Goal: Information Seeking & Learning: Learn about a topic

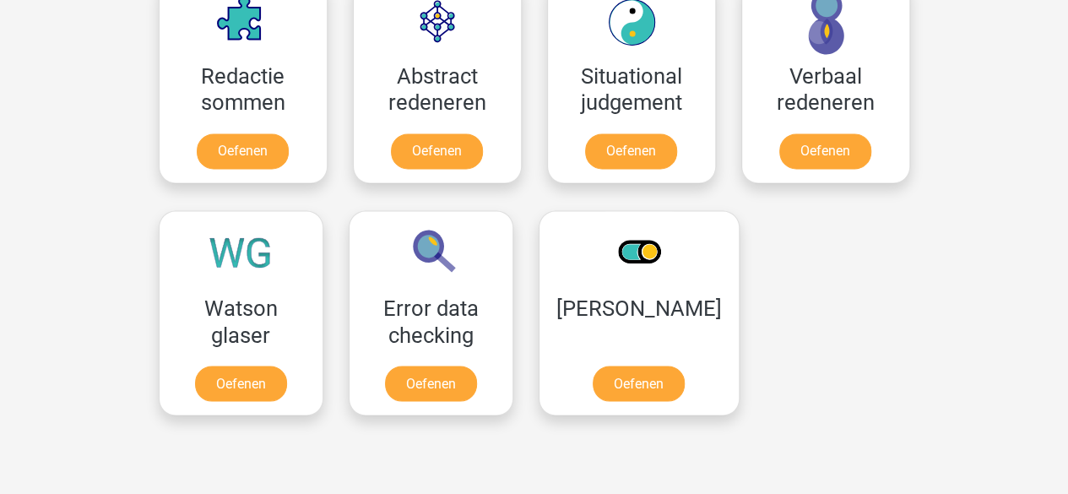
scroll to position [1279, 0]
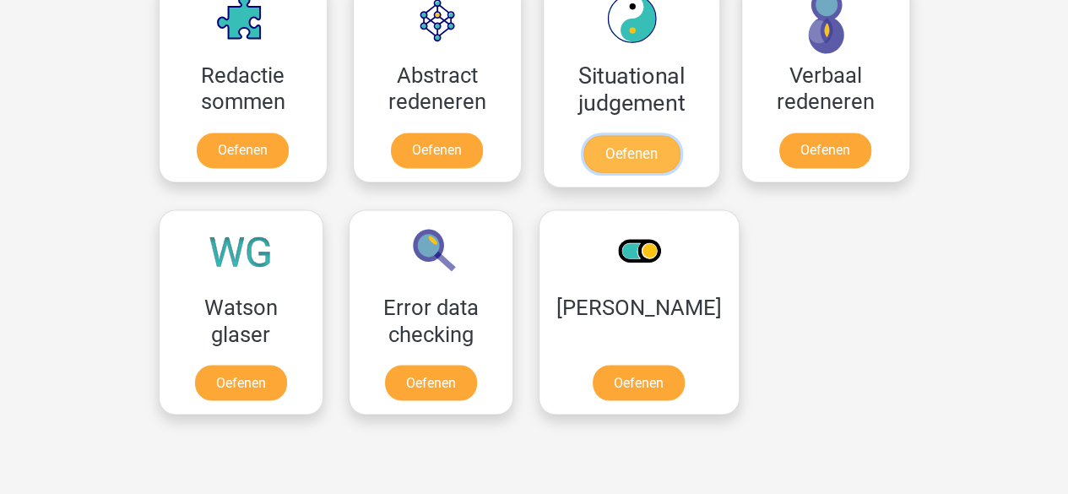
click at [638, 148] on link "Oefenen" at bounding box center [631, 153] width 96 height 37
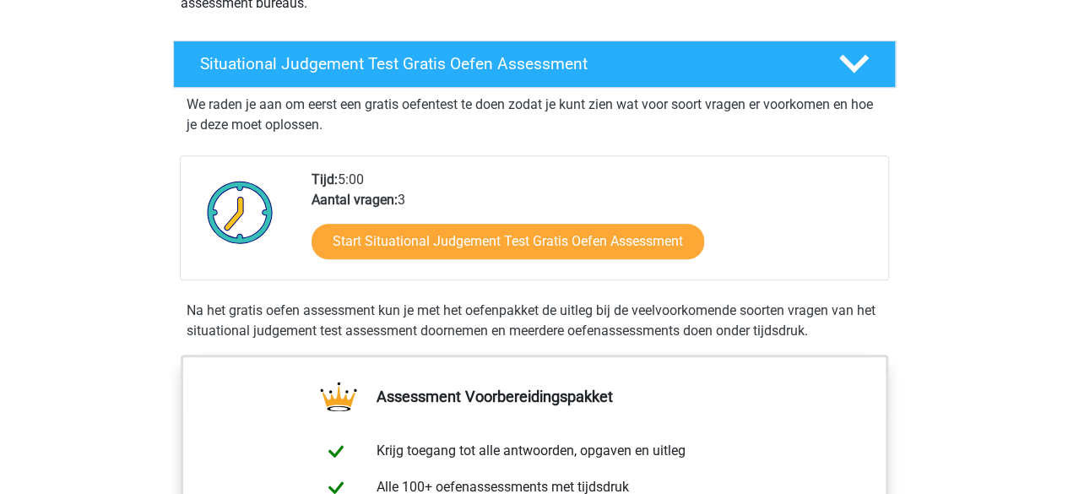
scroll to position [265, 0]
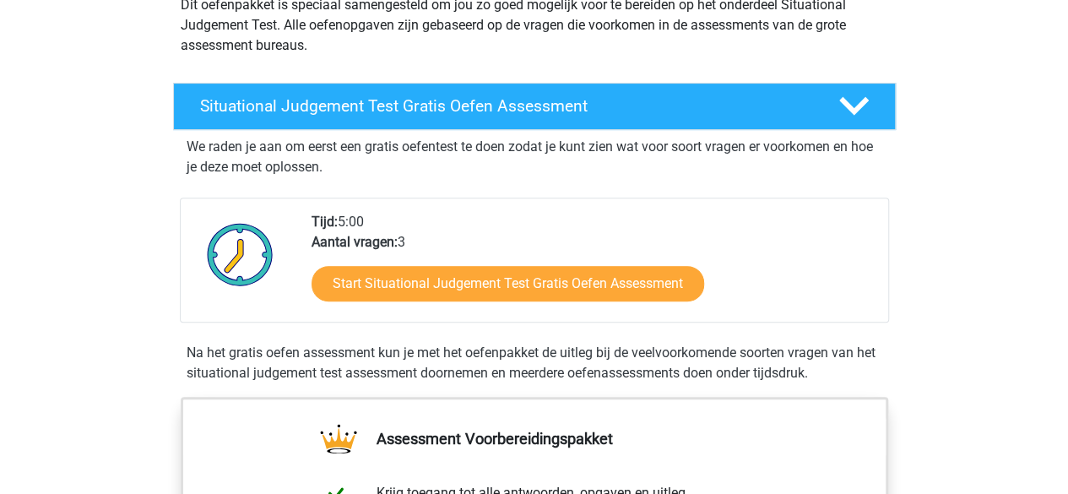
scroll to position [213, 0]
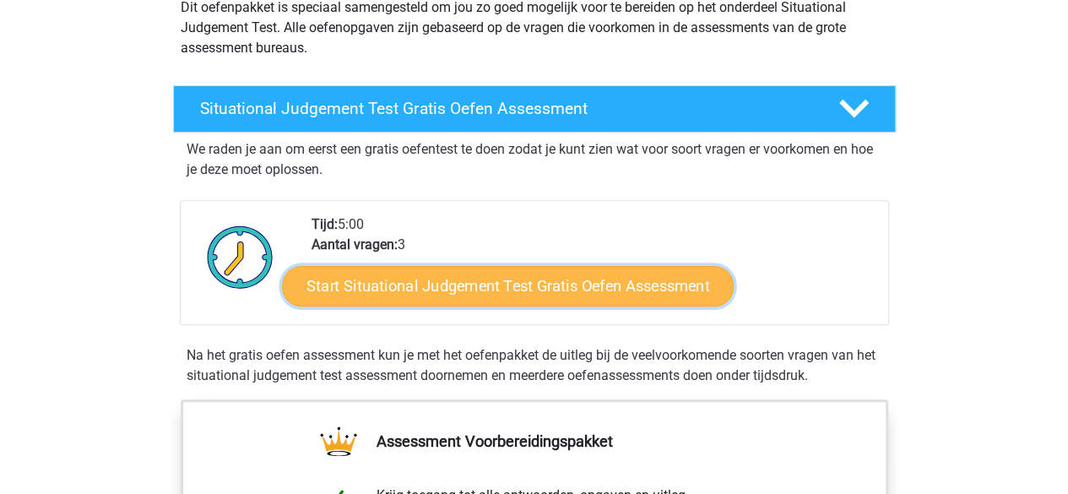
click at [638, 282] on link "Start Situational Judgement Test Gratis Oefen Assessment" at bounding box center [508, 286] width 452 height 41
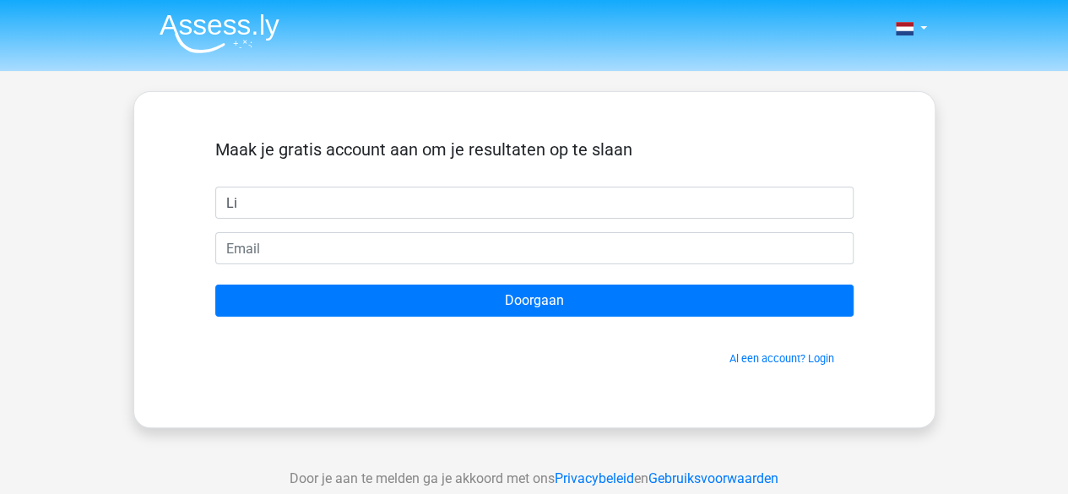
type input "L"
type input "lies"
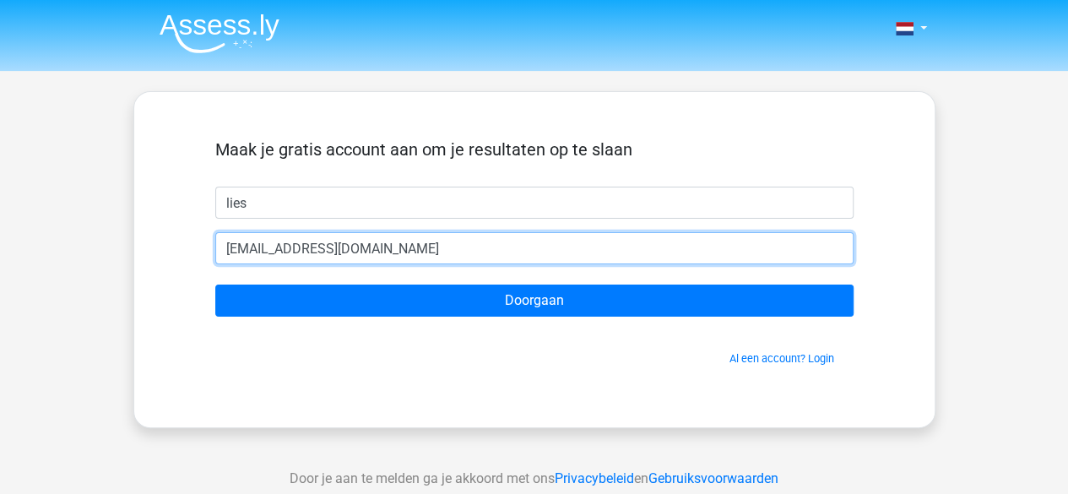
type input "[EMAIL_ADDRESS][DOMAIN_NAME]"
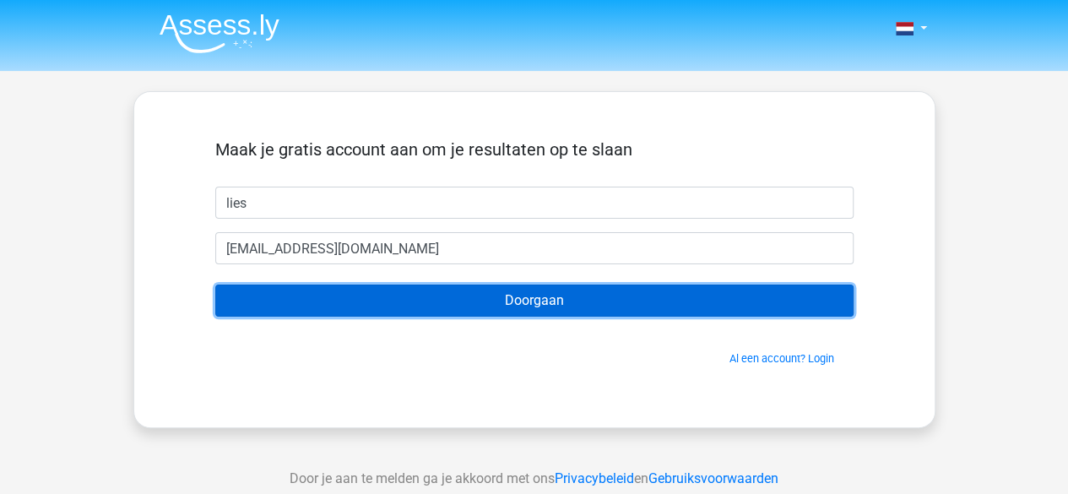
click at [554, 313] on input "Doorgaan" at bounding box center [534, 301] width 638 height 32
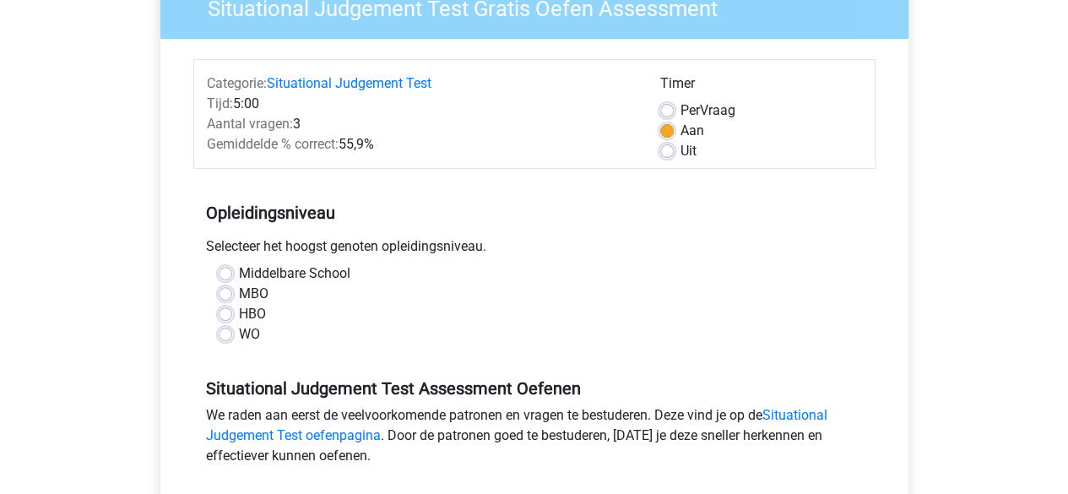
scroll to position [160, 0]
click at [239, 273] on label "Middelbare School" at bounding box center [294, 273] width 111 height 20
click at [222, 273] on input "Middelbare School" at bounding box center [226, 271] width 14 height 17
radio input "true"
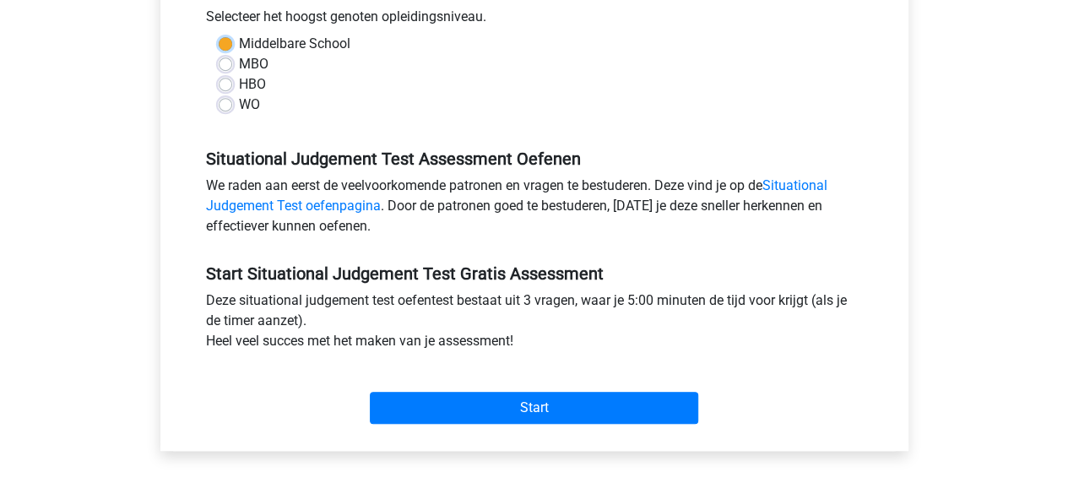
scroll to position [396, 0]
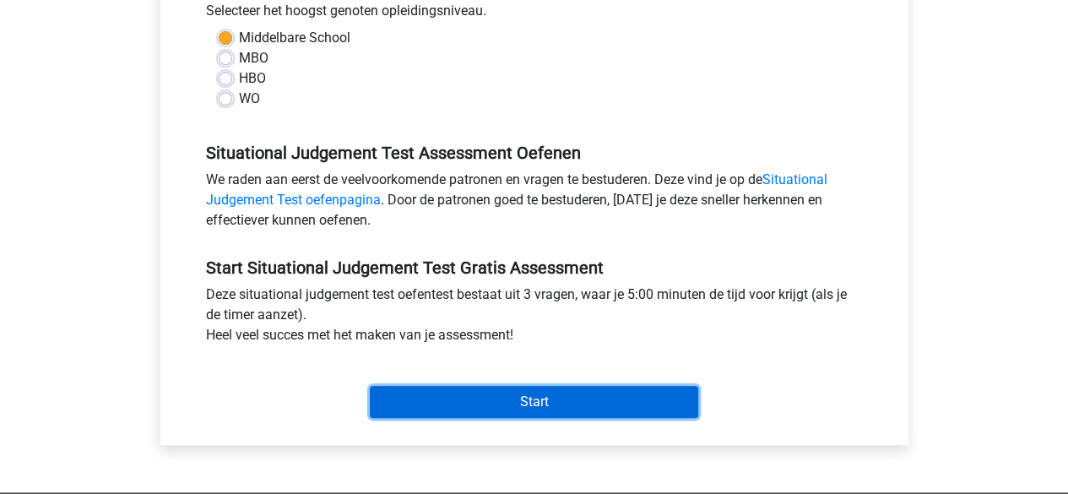
click at [566, 404] on input "Start" at bounding box center [534, 402] width 329 height 32
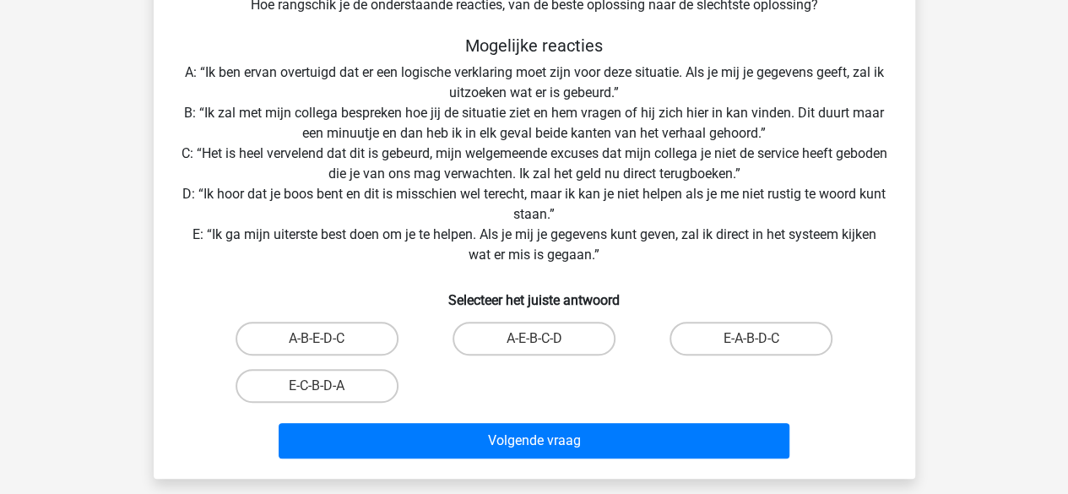
scroll to position [283, 0]
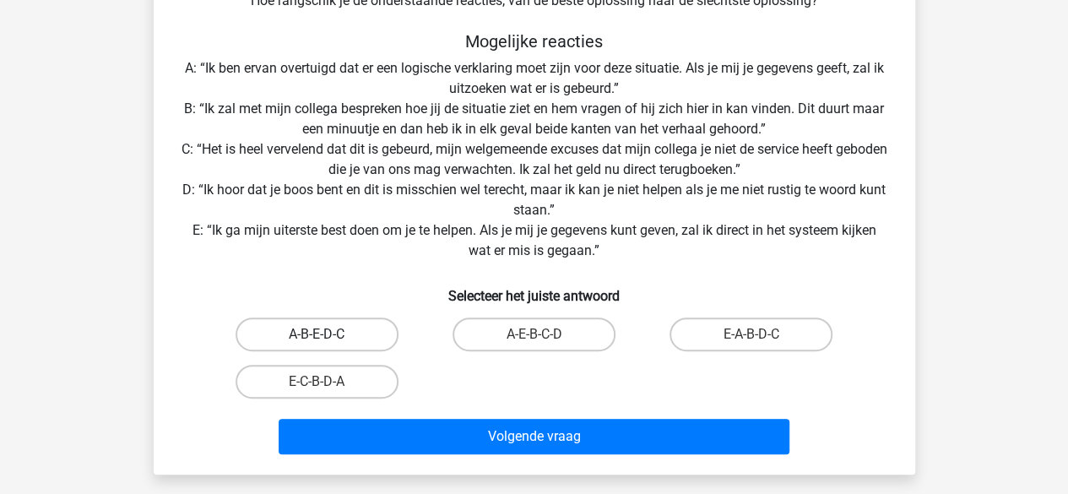
click at [312, 332] on label "A-B-E-D-C" at bounding box center [317, 335] width 163 height 34
click at [317, 334] on input "A-B-E-D-C" at bounding box center [322, 339] width 11 height 11
radio input "true"
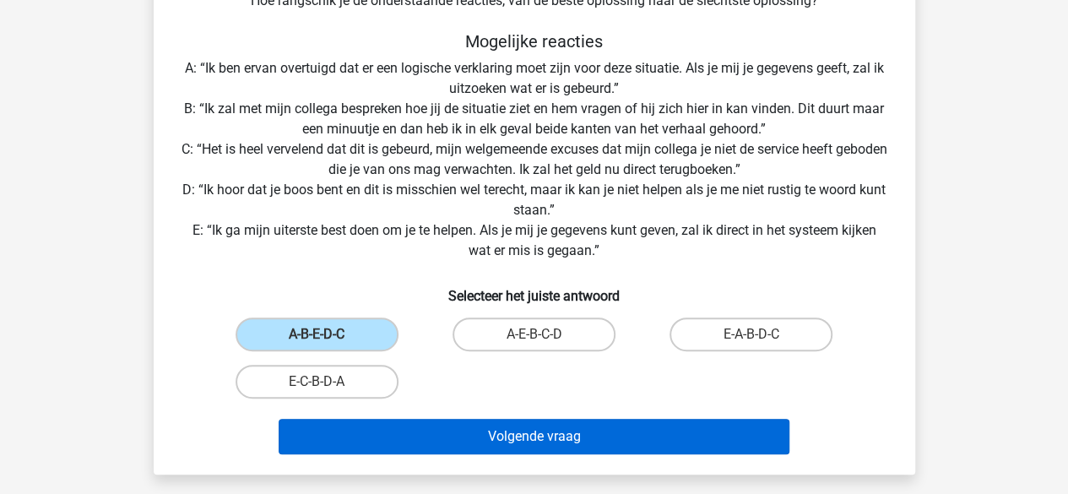
click at [566, 437] on button "Volgende vraag" at bounding box center [534, 436] width 511 height 35
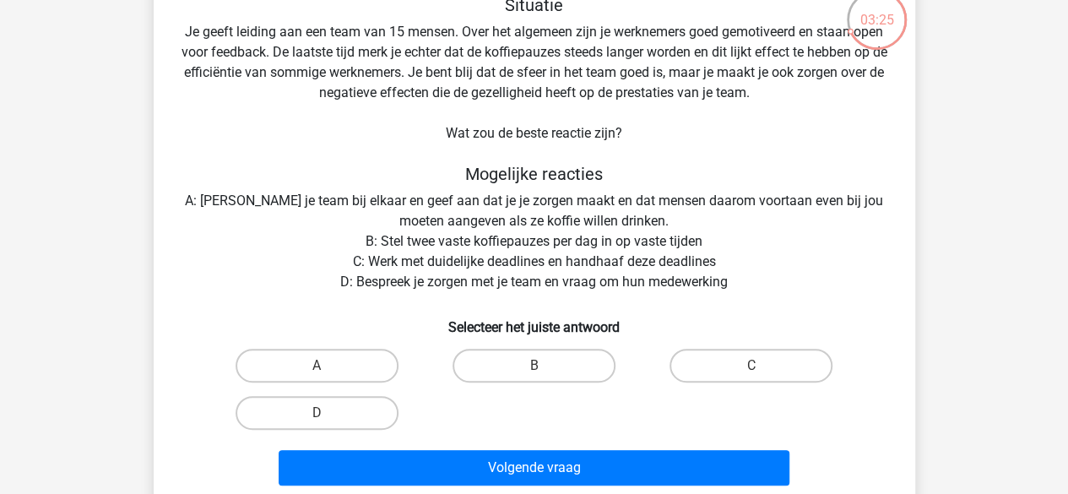
scroll to position [113, 0]
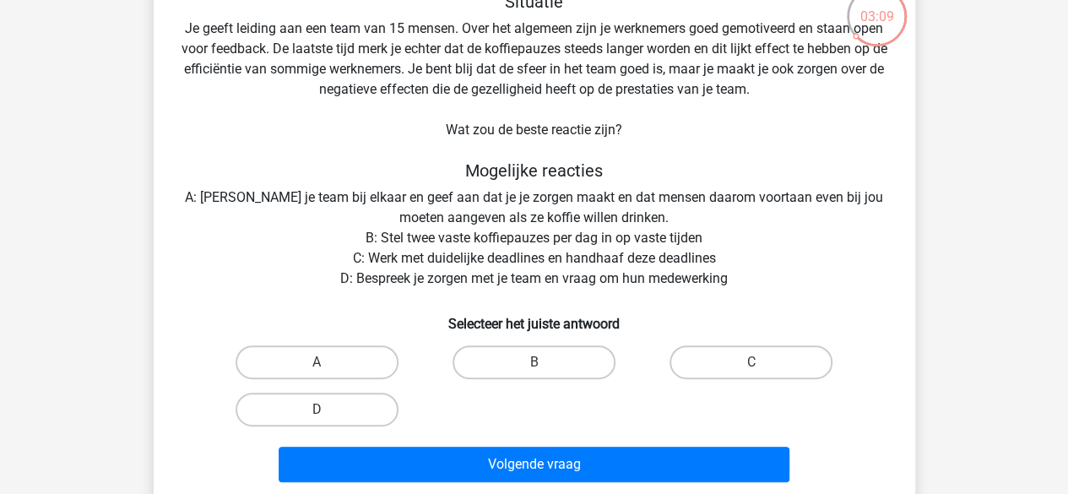
click at [336, 419] on label "D" at bounding box center [317, 410] width 163 height 34
click at [328, 419] on input "D" at bounding box center [322, 415] width 11 height 11
radio input "true"
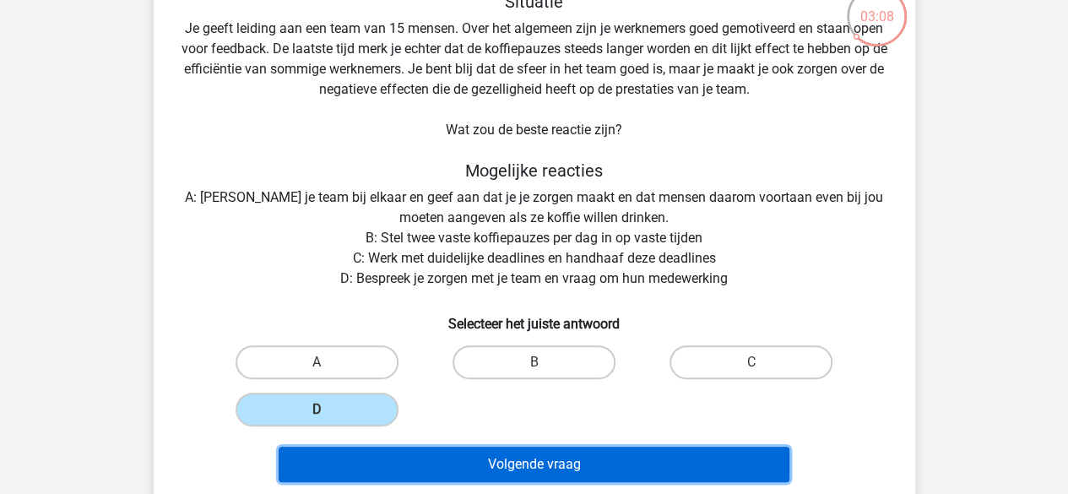
click at [570, 464] on button "Volgende vraag" at bounding box center [534, 464] width 511 height 35
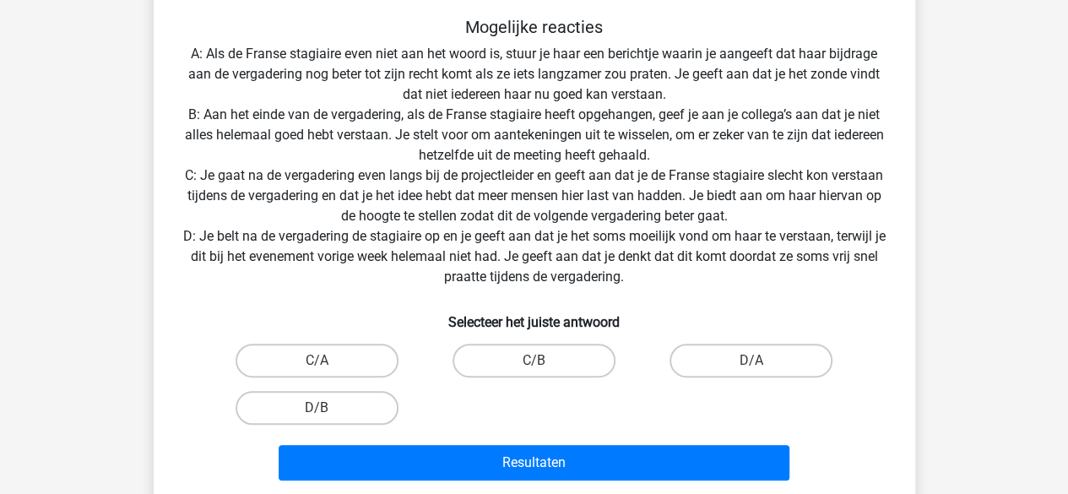
scroll to position [339, 0]
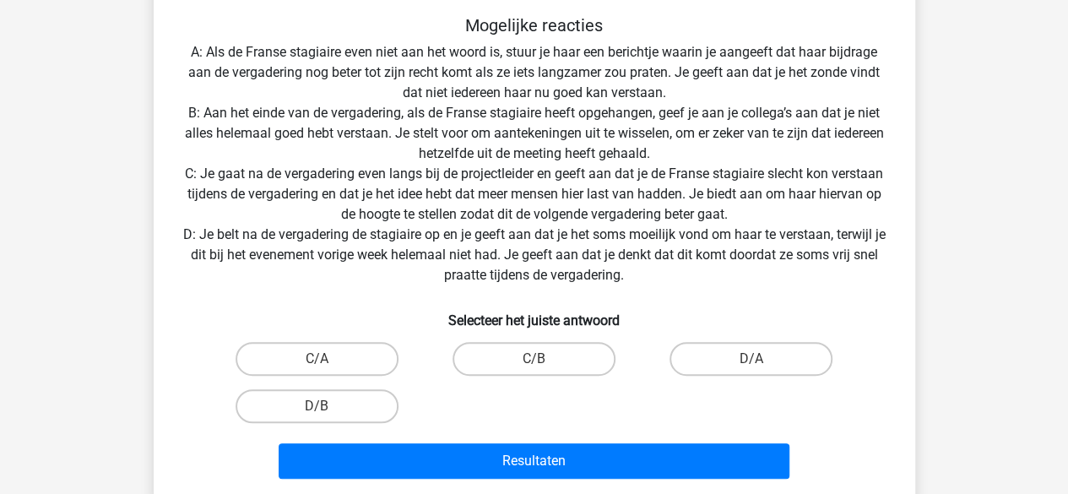
click at [770, 363] on label "D/A" at bounding box center [751, 359] width 163 height 34
click at [763, 363] on input "D/A" at bounding box center [757, 364] width 11 height 11
radio input "true"
click at [551, 468] on button "Resultaten" at bounding box center [534, 460] width 511 height 35
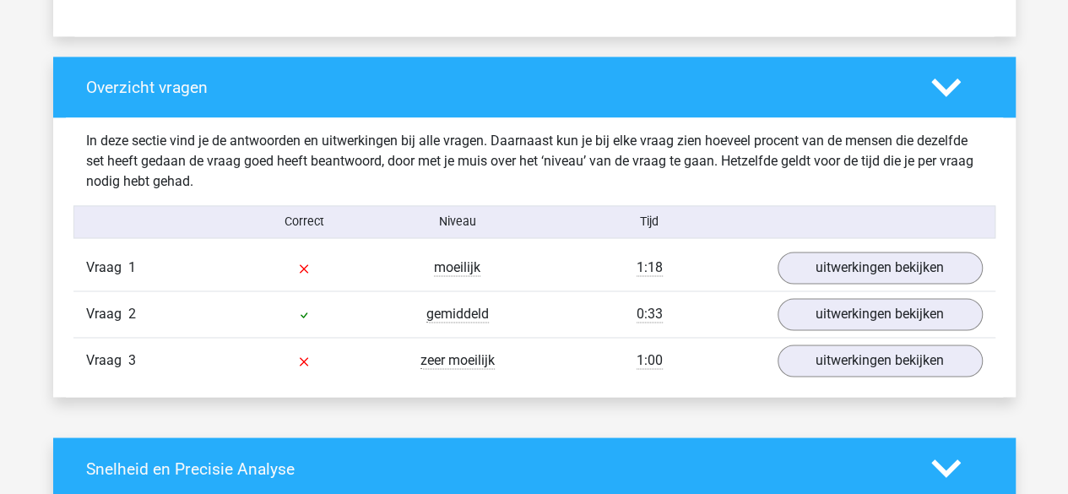
scroll to position [1214, 0]
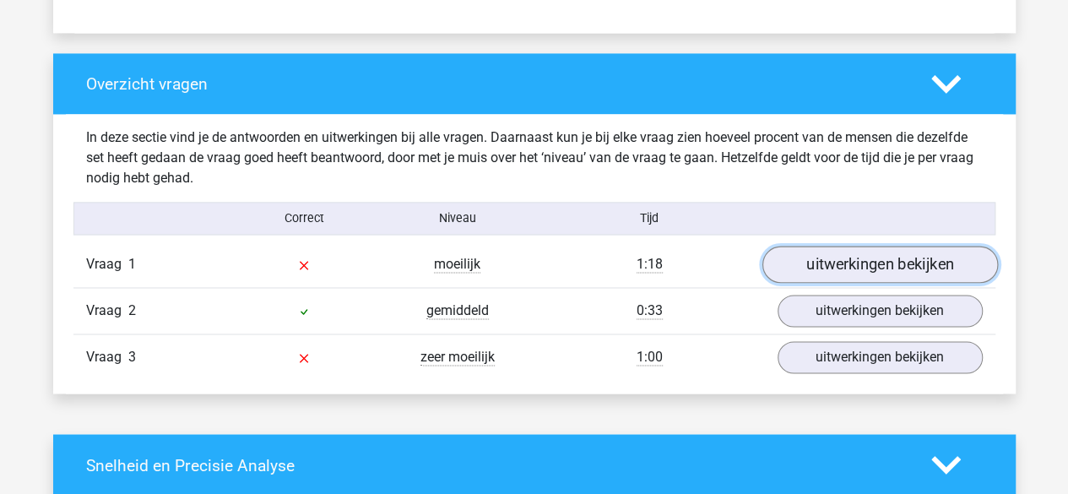
click at [890, 268] on link "uitwerkingen bekijken" at bounding box center [880, 265] width 236 height 37
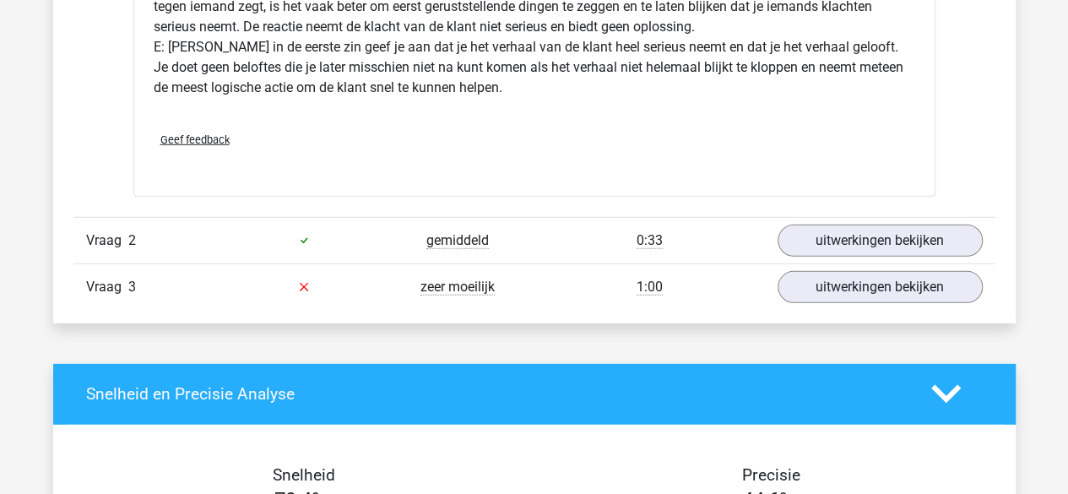
scroll to position [2330, 0]
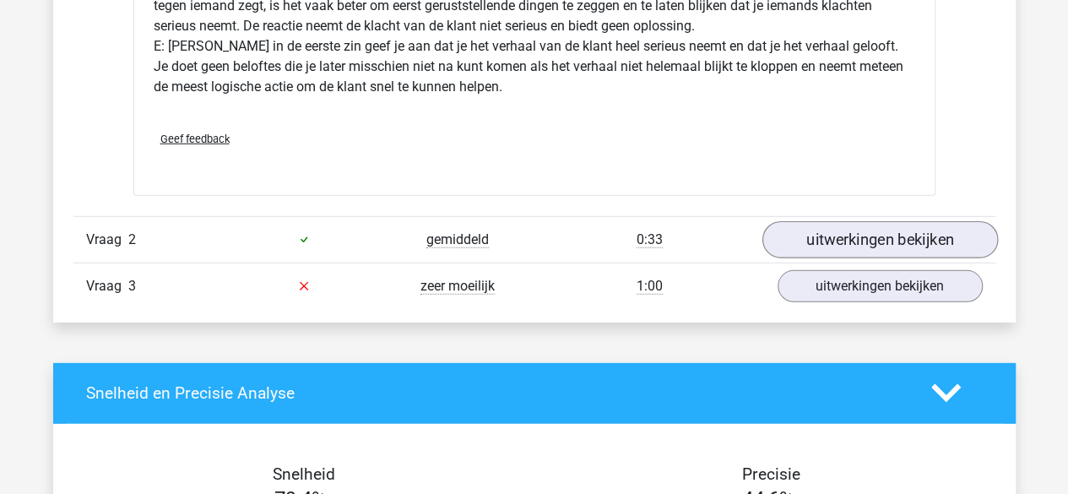
click at [909, 242] on link "uitwerkingen bekijken" at bounding box center [880, 239] width 236 height 37
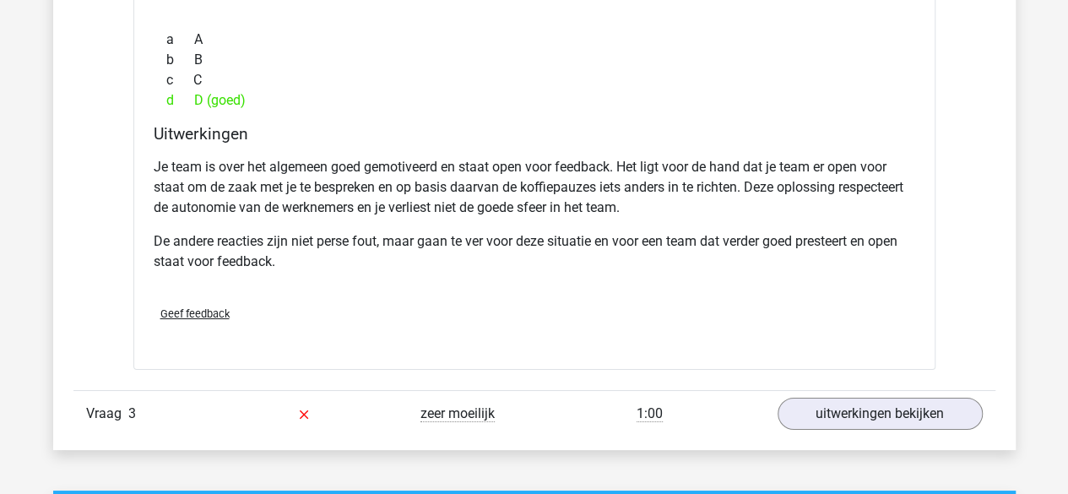
scroll to position [2920, 0]
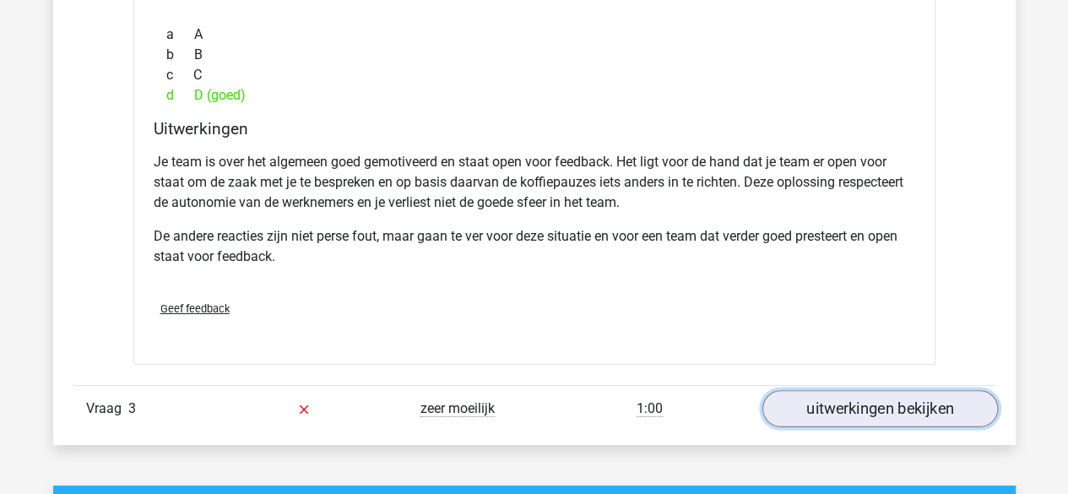
click at [839, 410] on link "uitwerkingen bekijken" at bounding box center [880, 408] width 236 height 37
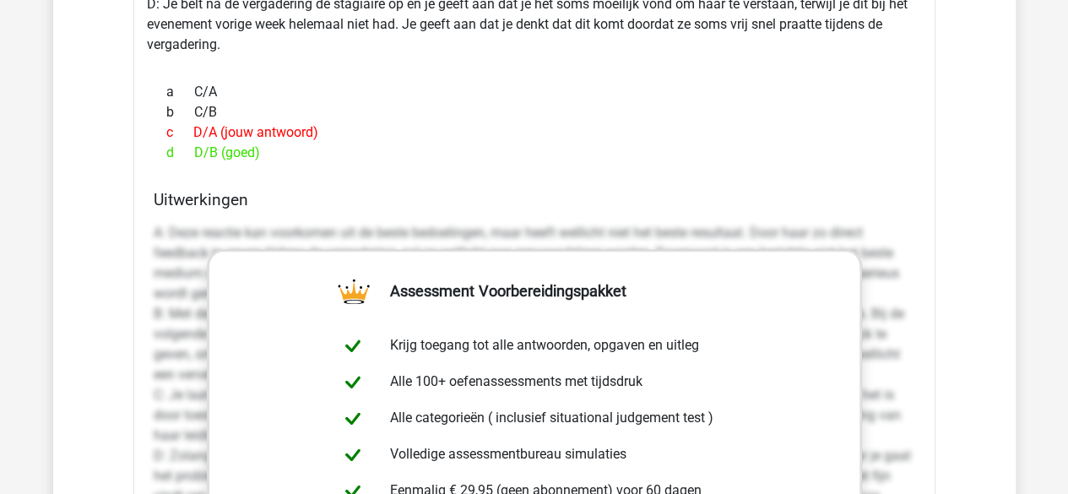
scroll to position [3846, 0]
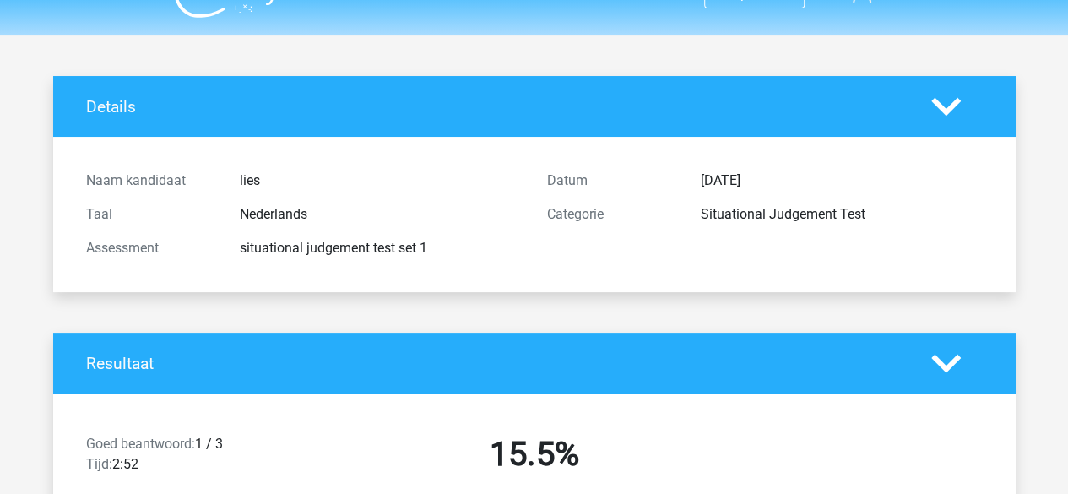
scroll to position [0, 0]
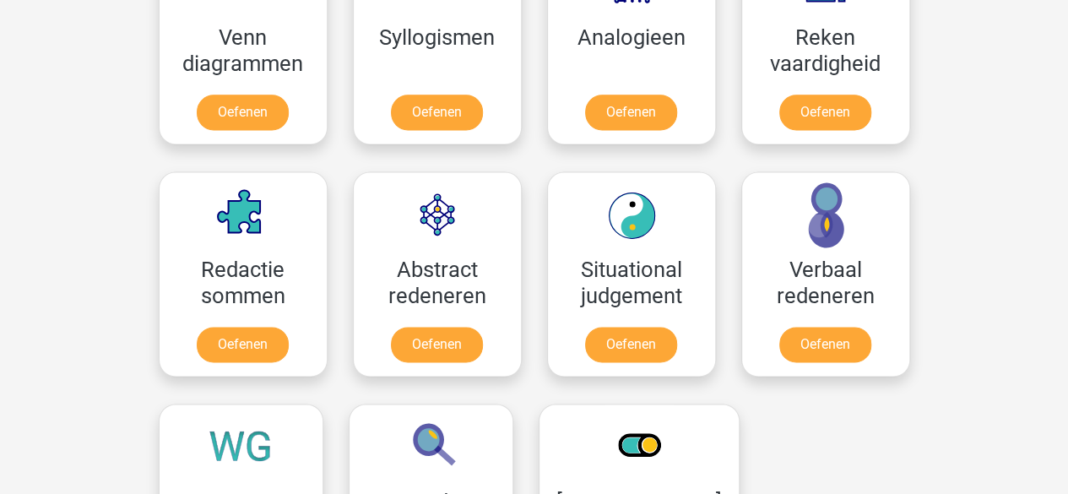
scroll to position [1087, 0]
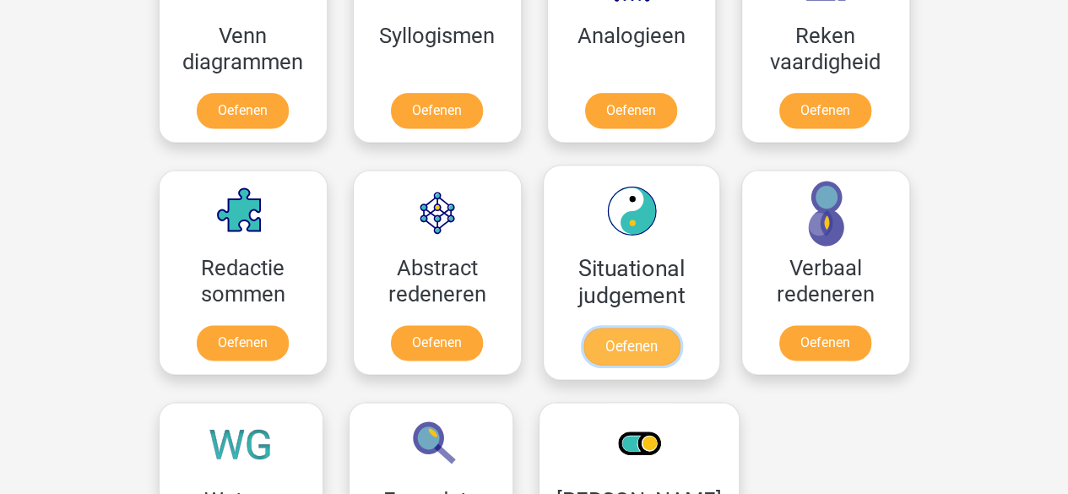
click at [638, 351] on link "Oefenen" at bounding box center [631, 346] width 96 height 37
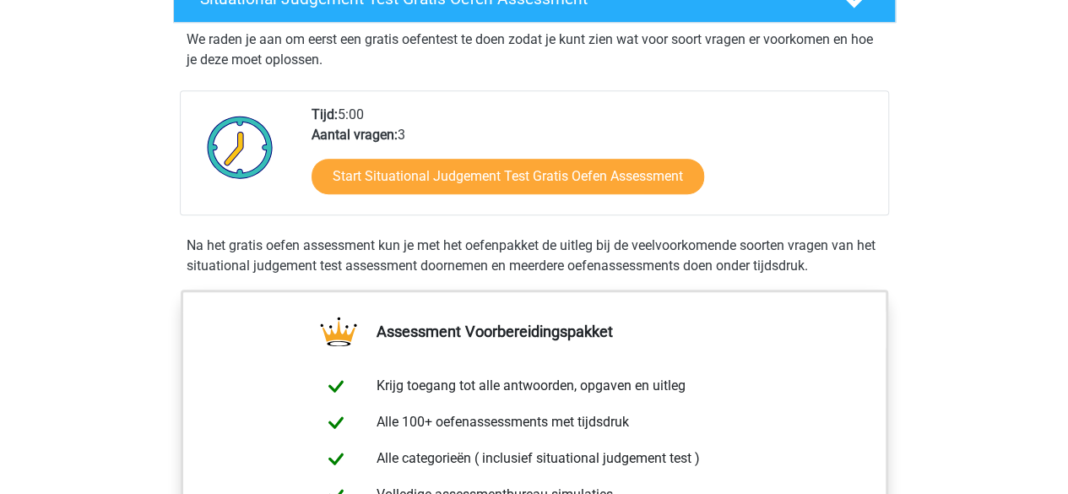
scroll to position [323, 0]
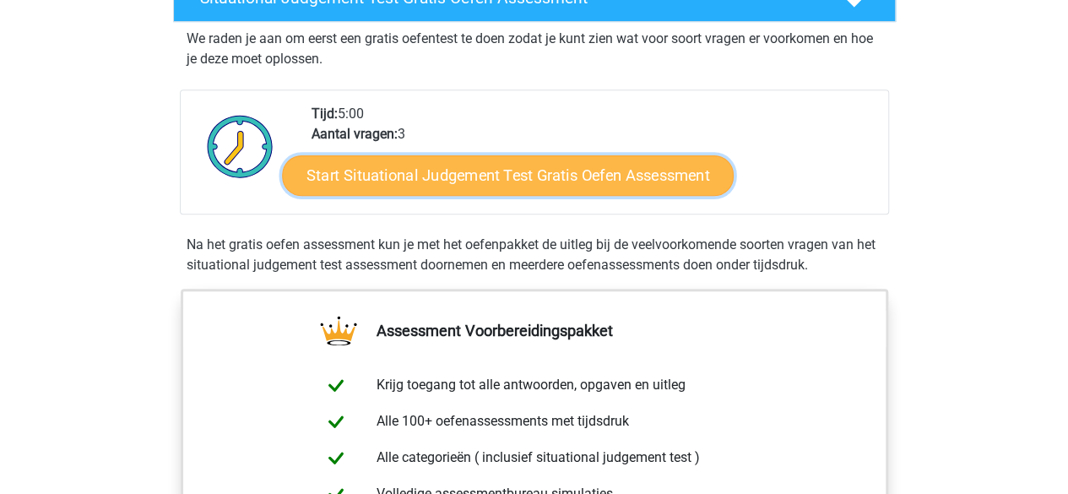
click at [483, 182] on link "Start Situational Judgement Test Gratis Oefen Assessment" at bounding box center [508, 175] width 452 height 41
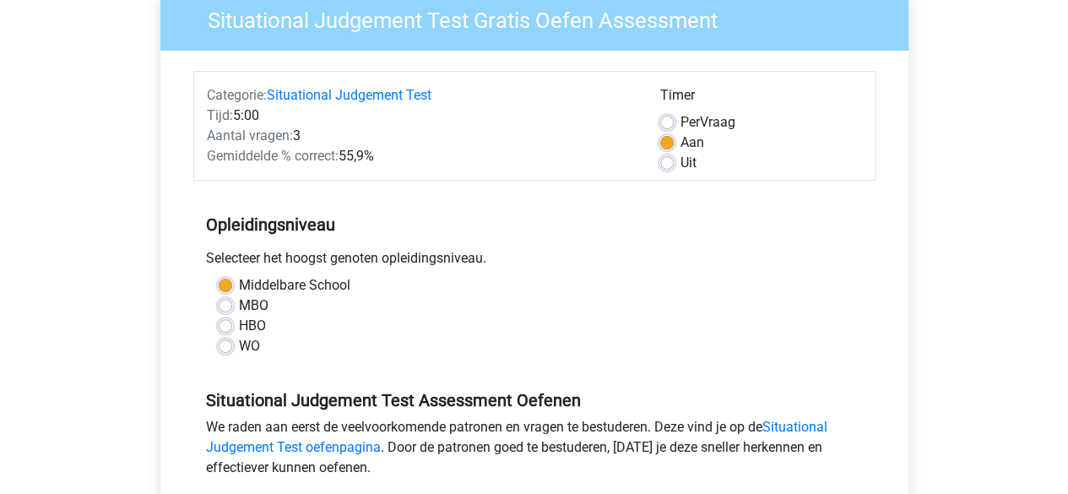
scroll to position [160, 0]
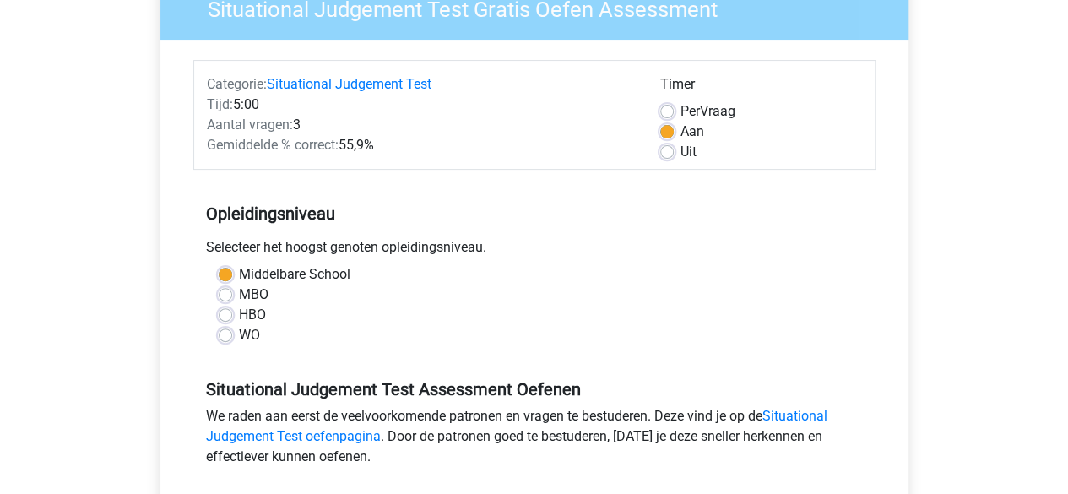
click at [681, 152] on label "Uit" at bounding box center [689, 152] width 16 height 20
click at [662, 152] on input "Uit" at bounding box center [667, 150] width 14 height 17
radio input "true"
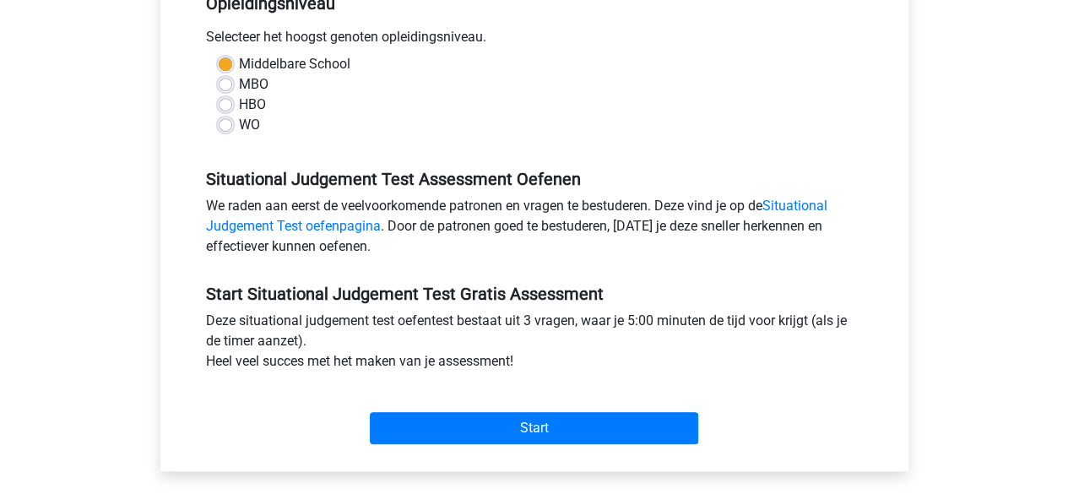
scroll to position [371, 0]
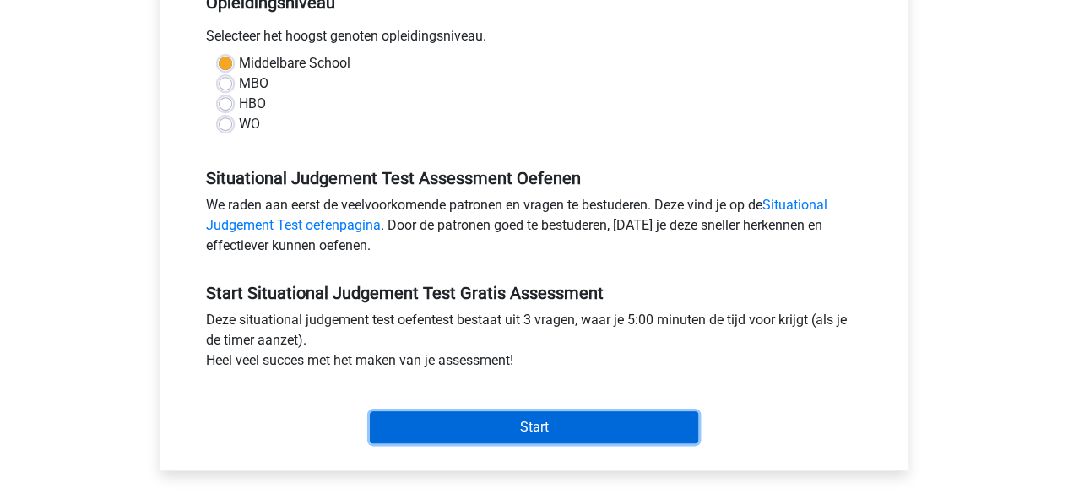
click at [537, 436] on input "Start" at bounding box center [534, 427] width 329 height 32
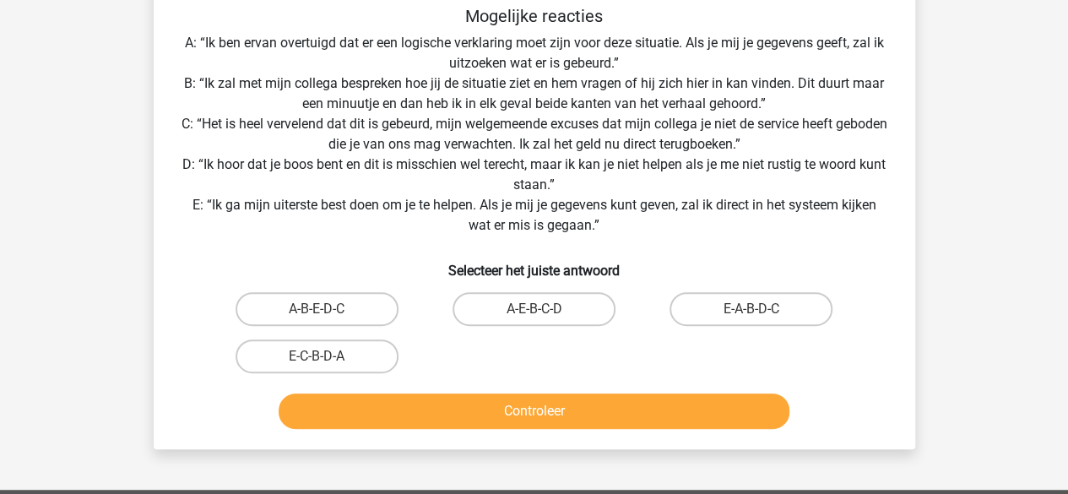
scroll to position [309, 0]
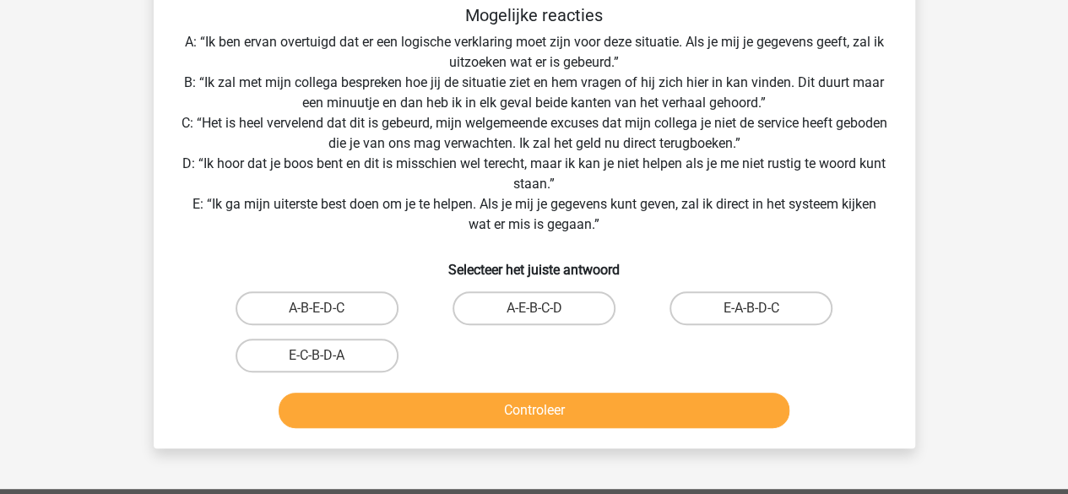
click at [758, 309] on input "E-A-B-D-C" at bounding box center [757, 313] width 11 height 11
radio input "true"
click at [650, 415] on button "Controleer" at bounding box center [534, 410] width 511 height 35
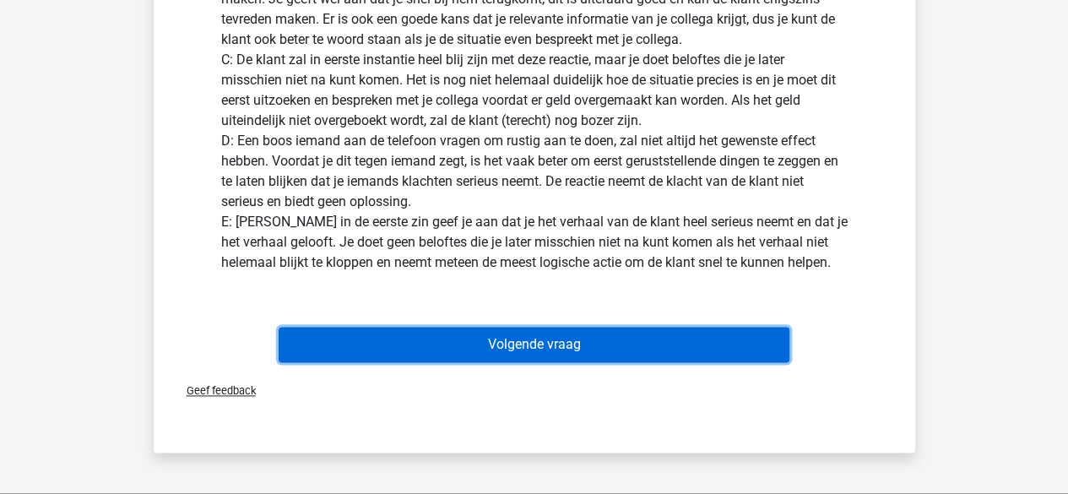
click at [649, 349] on button "Volgende vraag" at bounding box center [534, 344] width 511 height 35
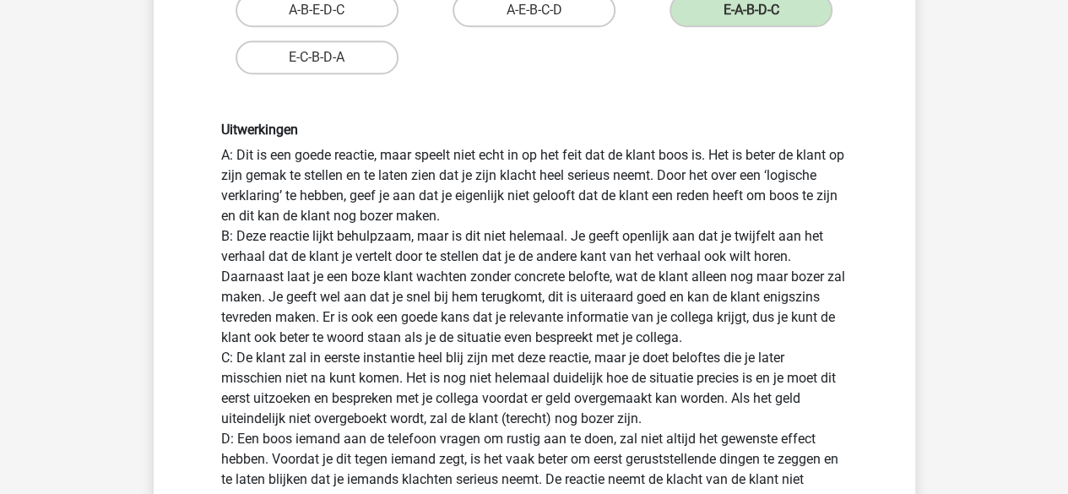
scroll to position [78, 0]
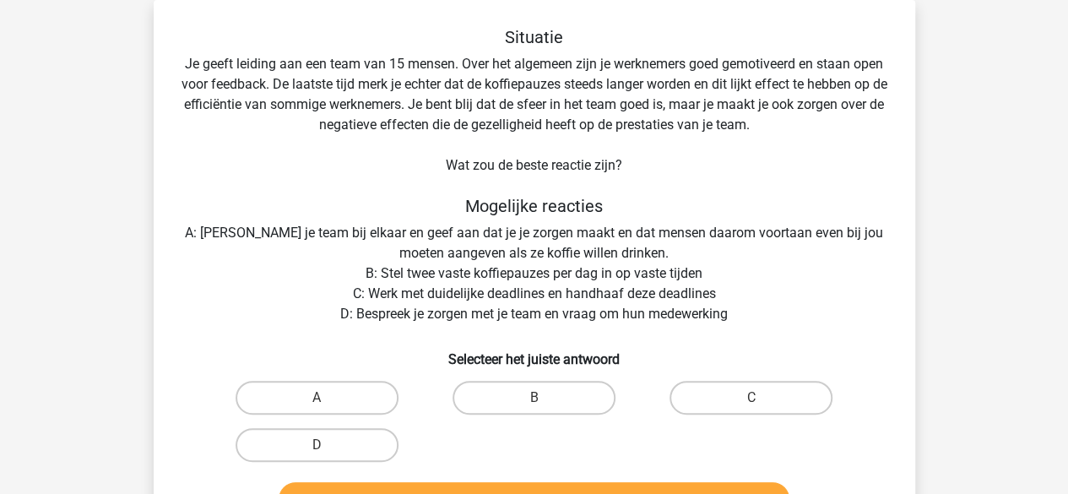
click at [315, 443] on label "D" at bounding box center [317, 445] width 163 height 34
click at [317, 445] on input "D" at bounding box center [322, 450] width 11 height 11
radio input "true"
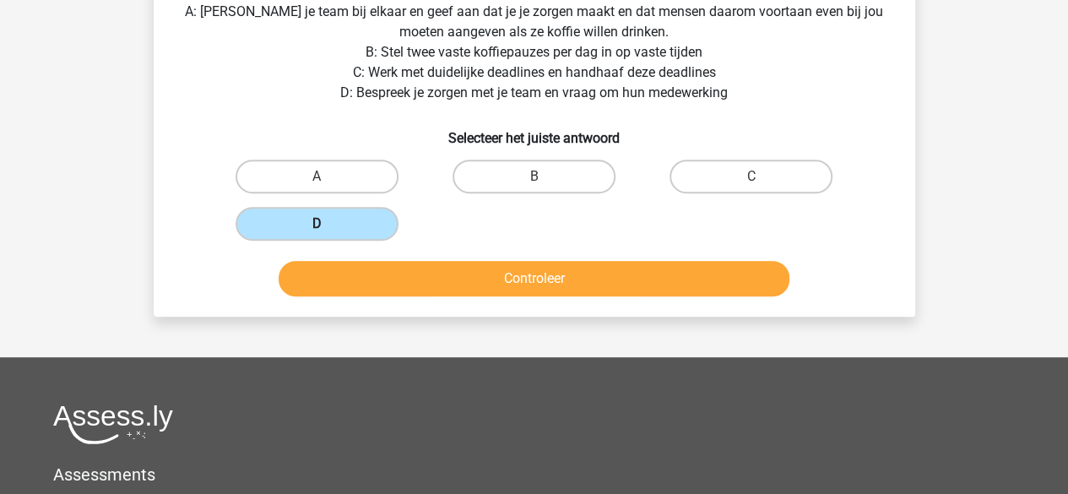
scroll to position [300, 0]
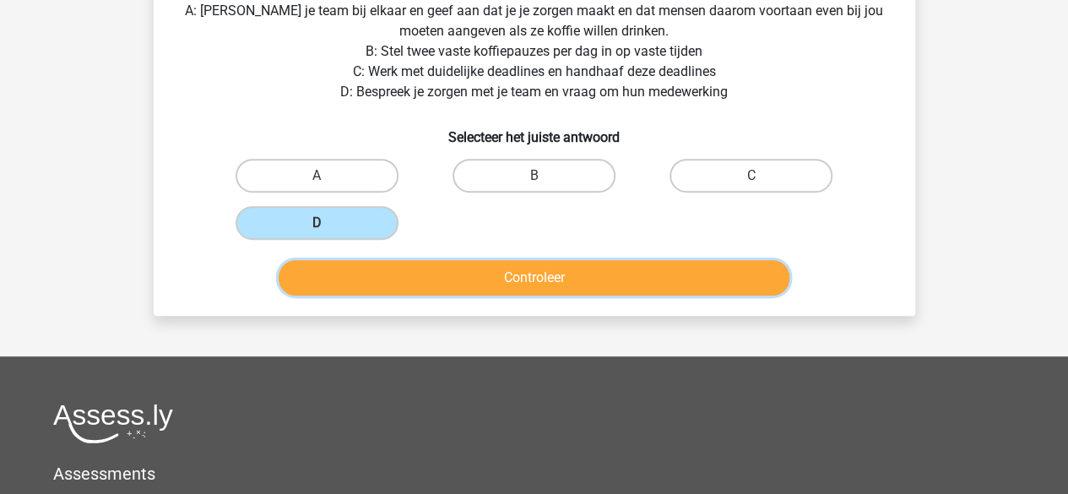
click at [579, 279] on button "Controleer" at bounding box center [534, 277] width 511 height 35
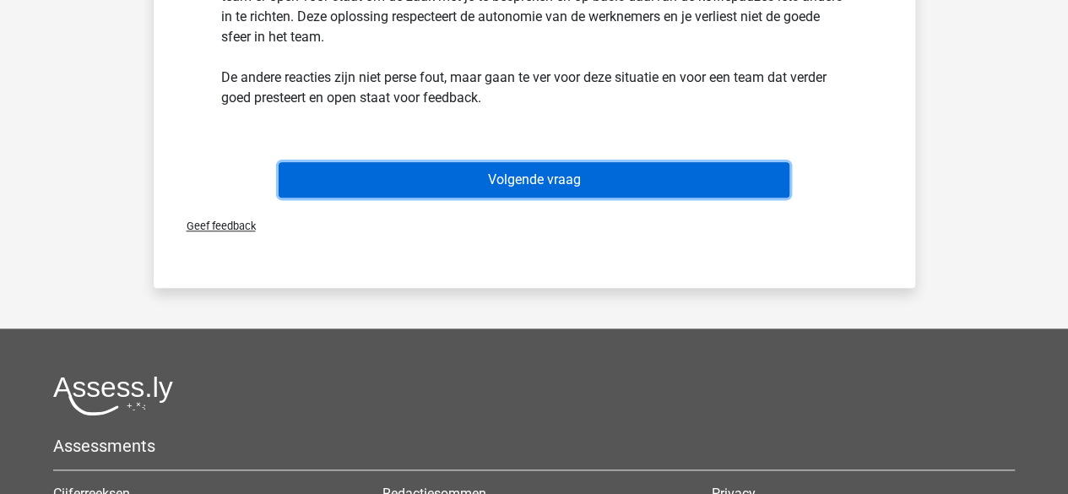
click at [596, 176] on button "Volgende vraag" at bounding box center [534, 179] width 511 height 35
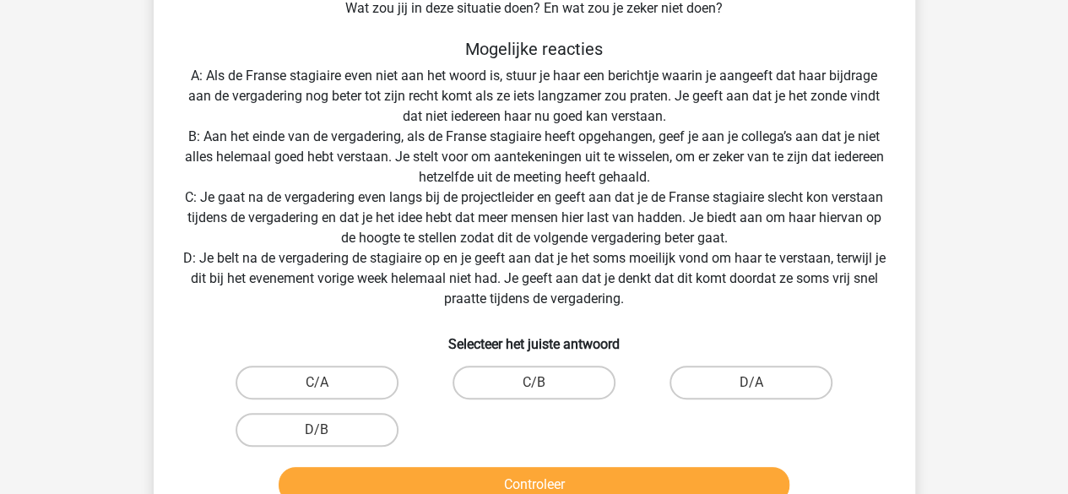
scroll to position [324, 0]
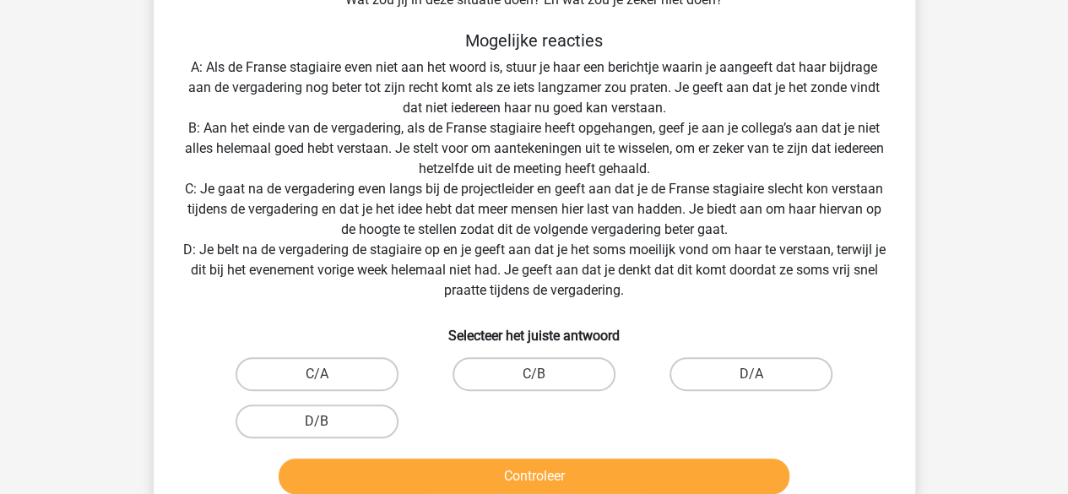
click at [554, 382] on label "C/B" at bounding box center [534, 374] width 163 height 34
click at [545, 382] on input "C/B" at bounding box center [539, 379] width 11 height 11
radio input "true"
click at [578, 485] on button "Controleer" at bounding box center [534, 476] width 511 height 35
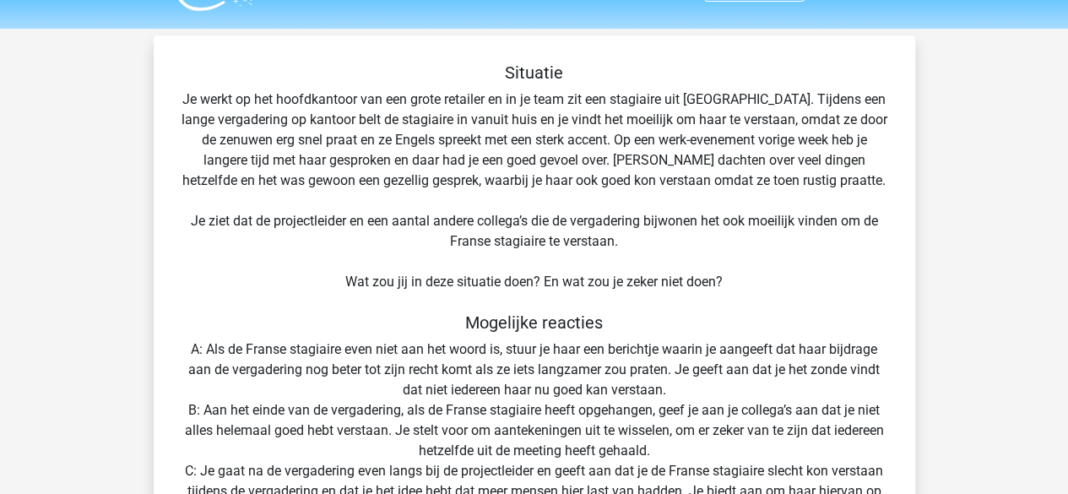
scroll to position [0, 0]
